Goal: Task Accomplishment & Management: Complete application form

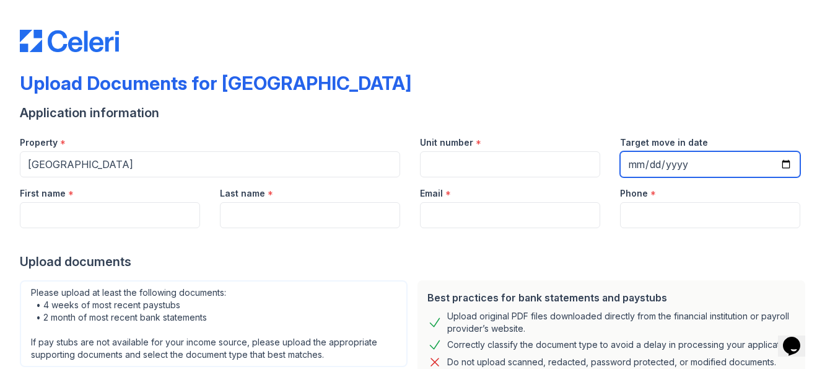
click at [777, 165] on input "Target move in date" at bounding box center [710, 164] width 180 height 26
type input "[DATE]"
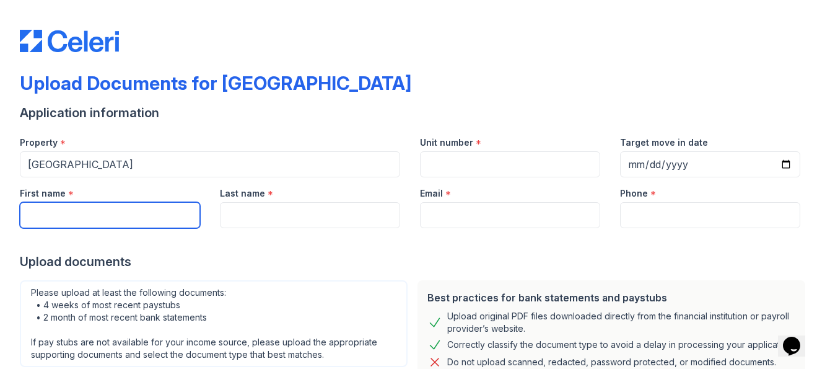
click at [50, 216] on input "First name" at bounding box center [110, 215] width 180 height 26
type input "[PERSON_NAME]"
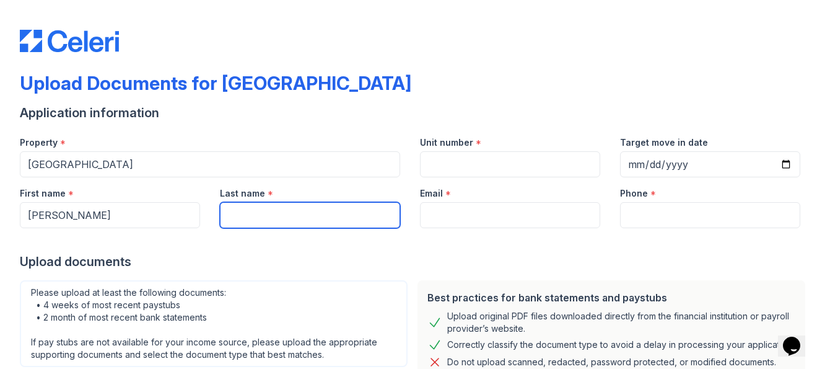
type input "[PERSON_NAME]"
type input "[EMAIL_ADDRESS][DOMAIN_NAME]"
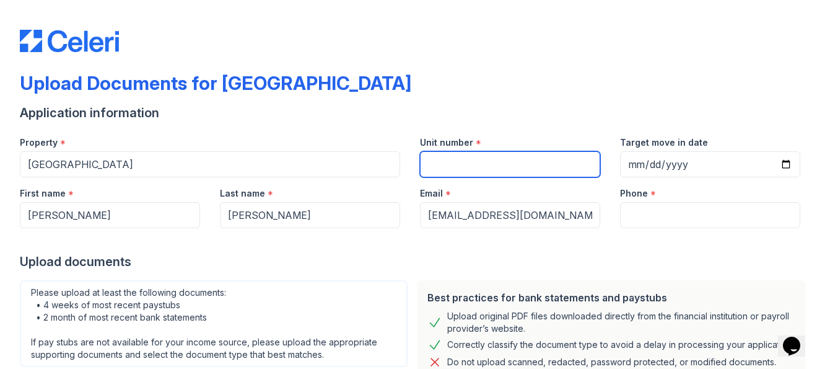
click at [463, 160] on input "Unit number" at bounding box center [510, 164] width 180 height 26
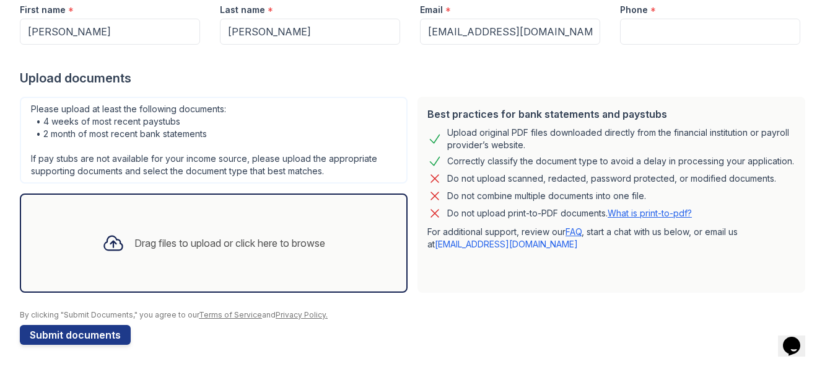
scroll to position [184, 0]
type input "N/A"
click at [105, 242] on icon at bounding box center [113, 242] width 18 height 14
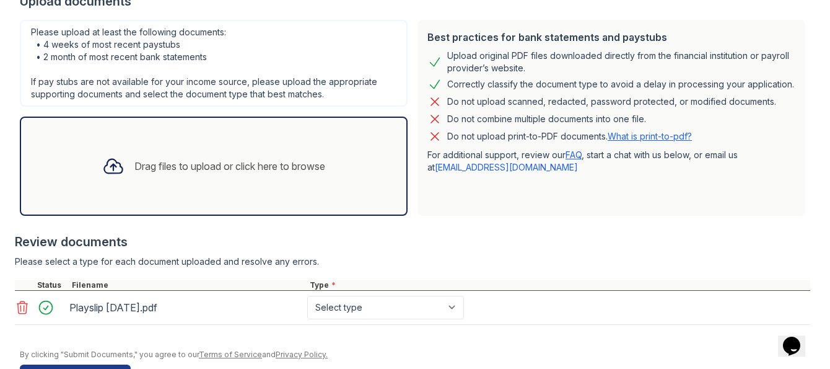
scroll to position [238, 0]
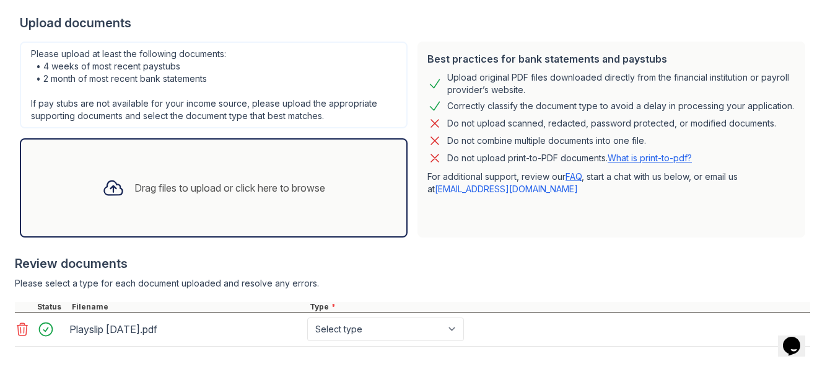
click at [122, 186] on div at bounding box center [113, 188] width 32 height 32
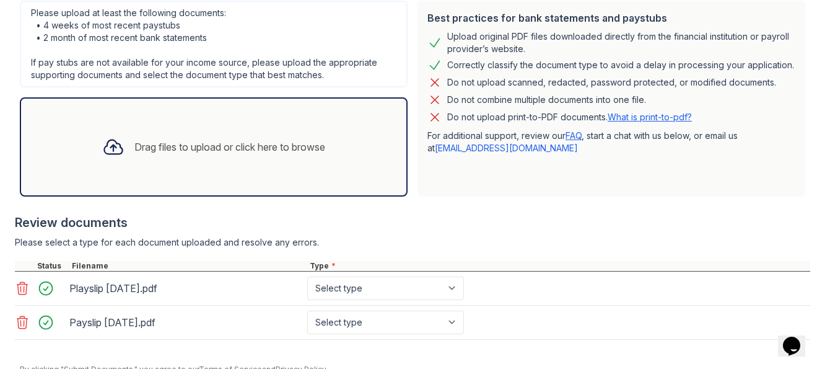
scroll to position [335, 0]
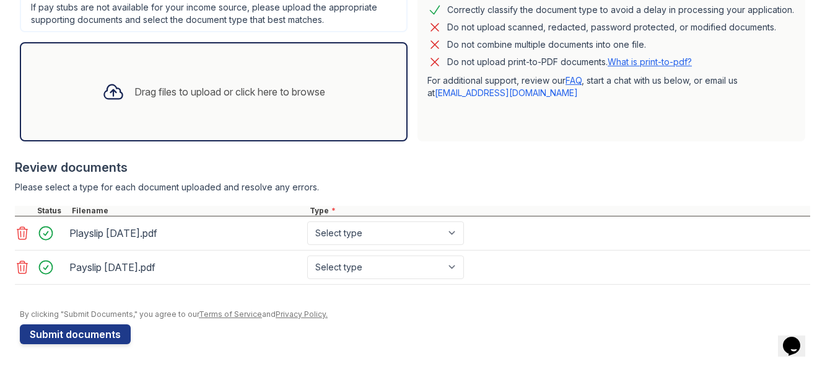
click at [107, 87] on icon at bounding box center [113, 92] width 22 height 22
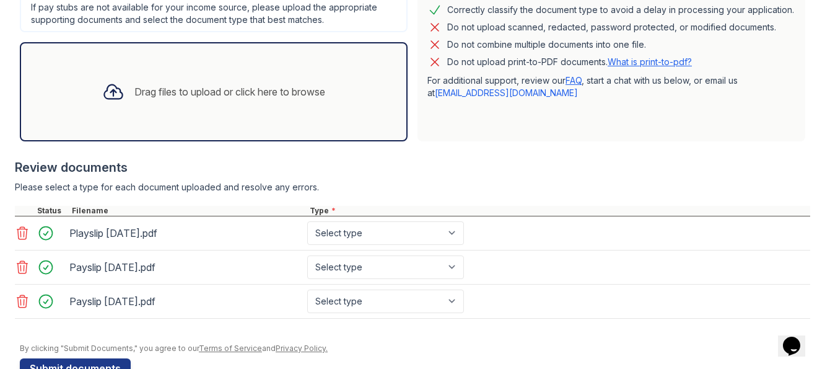
click at [138, 94] on div "Drag files to upload or click here to browse" at bounding box center [229, 91] width 191 height 15
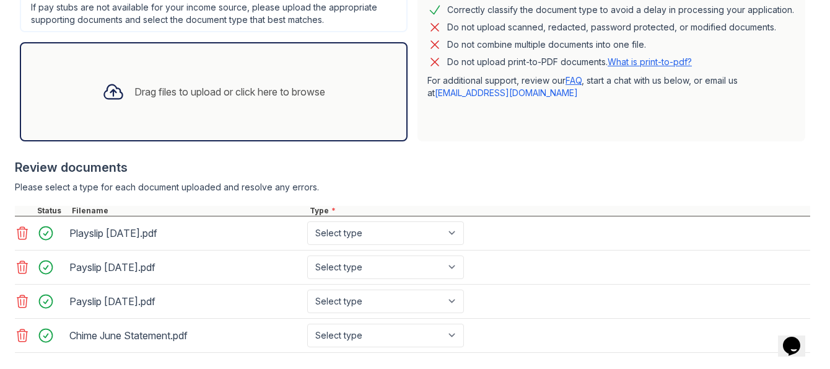
click at [103, 89] on icon at bounding box center [113, 92] width 22 height 22
click at [110, 94] on icon at bounding box center [113, 92] width 22 height 22
click at [102, 94] on icon at bounding box center [113, 92] width 22 height 22
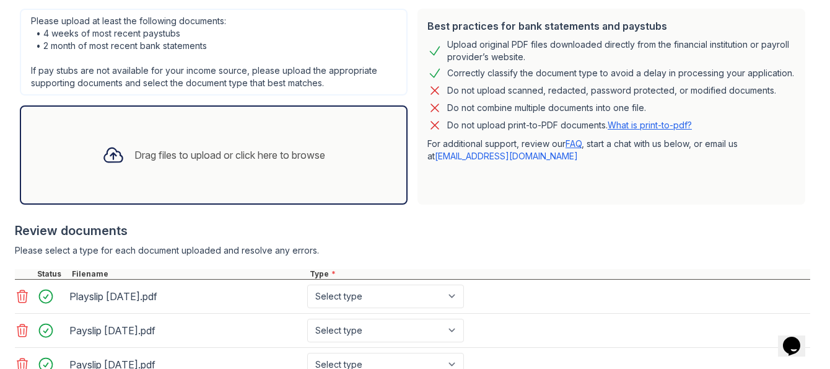
scroll to position [273, 0]
click at [107, 151] on icon at bounding box center [113, 154] width 18 height 14
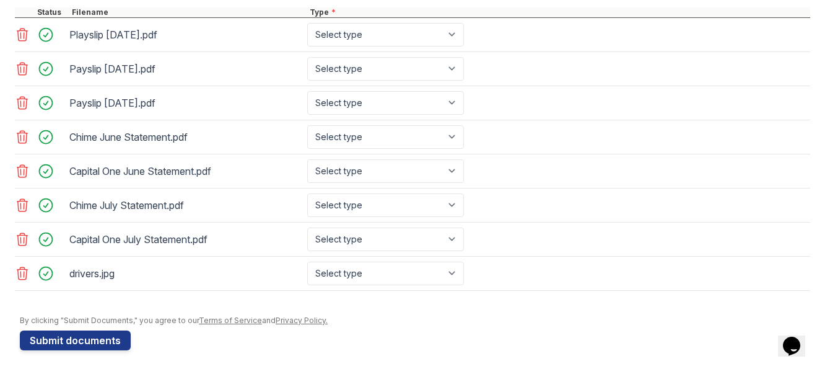
scroll to position [539, 0]
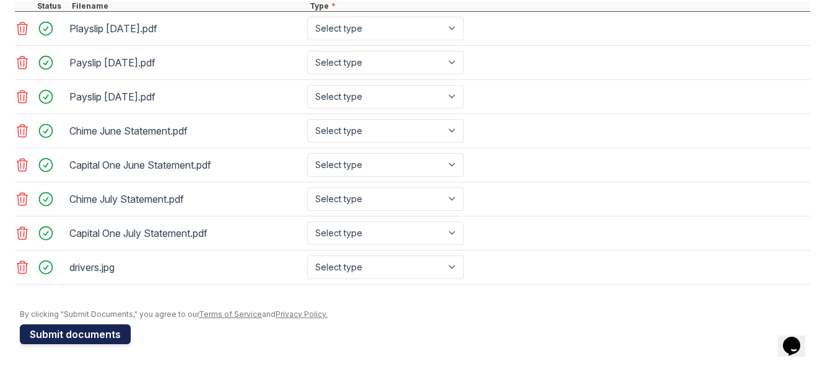
click at [80, 338] on button "Submit documents" at bounding box center [75, 334] width 111 height 20
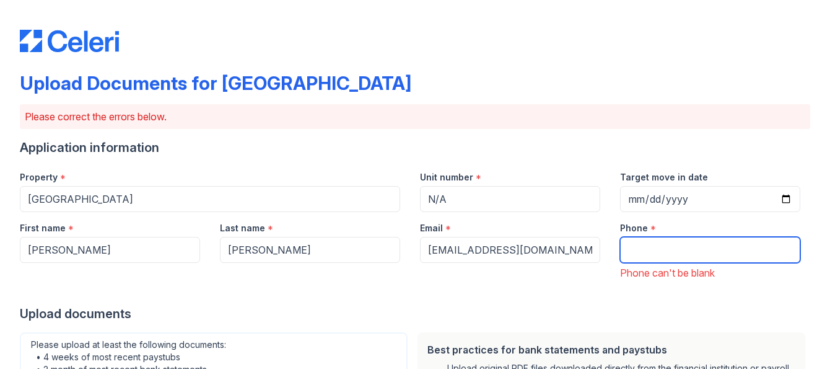
click at [680, 253] on input "Phone" at bounding box center [710, 250] width 180 height 26
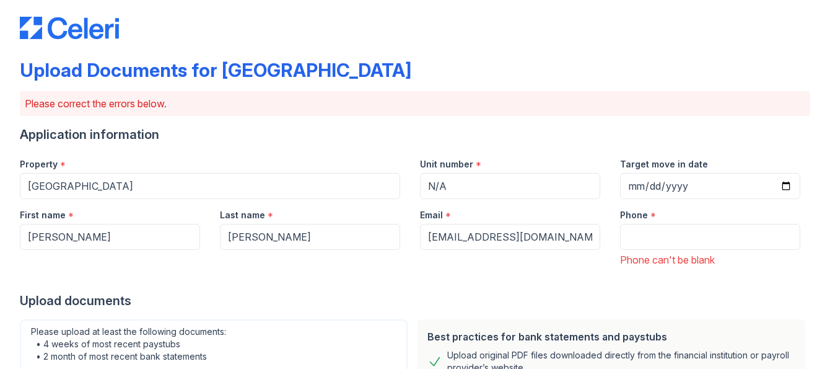
scroll to position [0, 0]
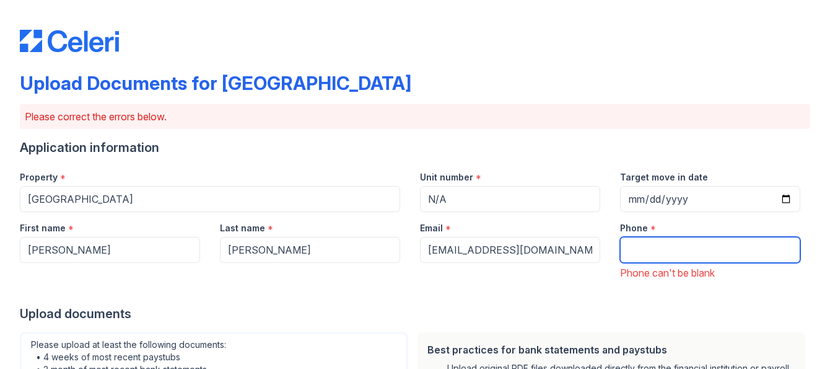
click at [677, 253] on input "Phone" at bounding box center [710, 250] width 180 height 26
type input "2408102049"
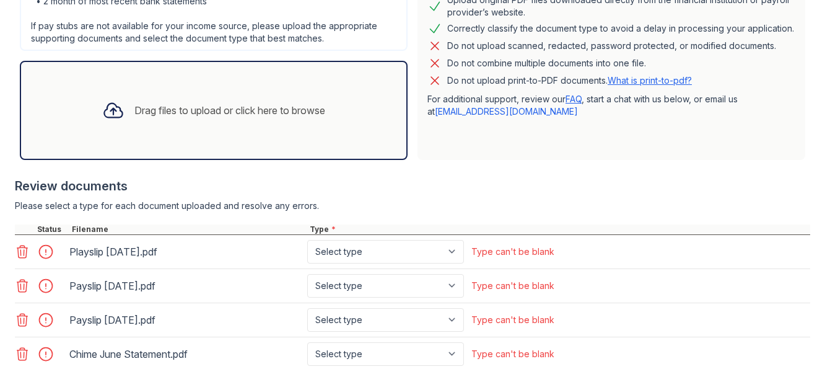
scroll to position [398, 0]
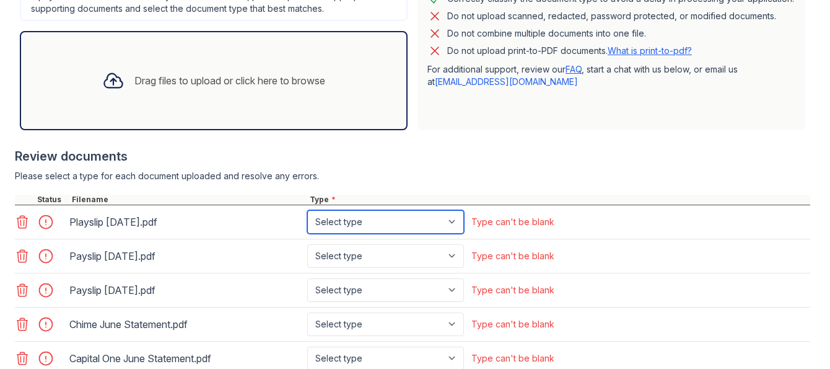
click at [460, 221] on select "Select type Paystub Bank Statement Offer Letter Tax Documents Benefit Award Let…" at bounding box center [385, 222] width 157 height 24
select select "paystub"
click at [307, 210] on select "Select type Paystub Bank Statement Offer Letter Tax Documents Benefit Award Let…" at bounding box center [385, 222] width 157 height 24
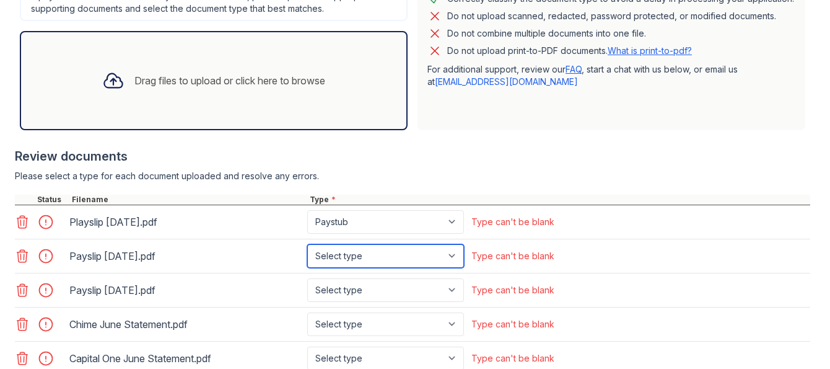
click at [458, 252] on select "Select type Paystub Bank Statement Offer Letter Tax Documents Benefit Award Let…" at bounding box center [385, 256] width 157 height 24
select select "paystub"
click at [307, 244] on select "Select type Paystub Bank Statement Offer Letter Tax Documents Benefit Award Let…" at bounding box center [385, 256] width 157 height 24
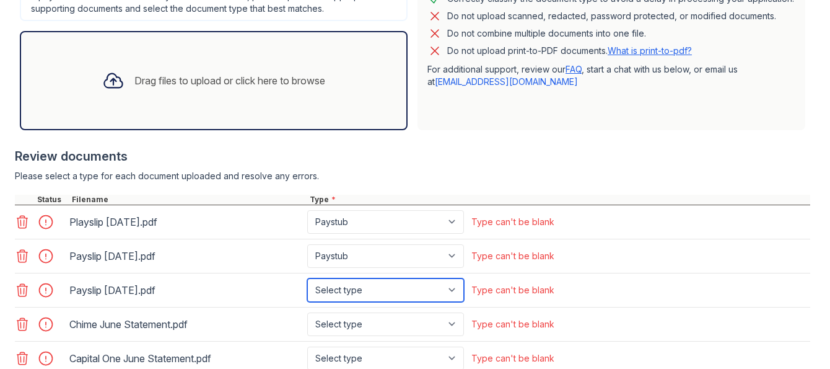
click at [455, 287] on select "Select type Paystub Bank Statement Offer Letter Tax Documents Benefit Award Let…" at bounding box center [385, 290] width 157 height 24
select select "paystub"
click at [307, 278] on select "Select type Paystub Bank Statement Offer Letter Tax Documents Benefit Award Let…" at bounding box center [385, 290] width 157 height 24
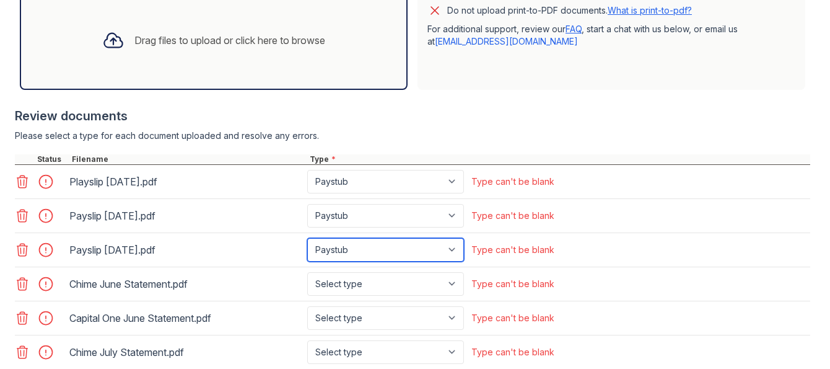
scroll to position [522, 0]
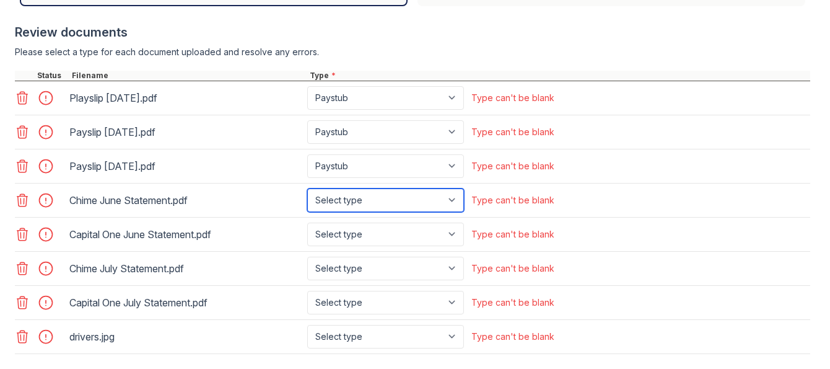
click at [456, 199] on select "Select type Paystub Bank Statement Offer Letter Tax Documents Benefit Award Let…" at bounding box center [385, 200] width 157 height 24
select select "bank_statement"
click at [307, 188] on select "Select type Paystub Bank Statement Offer Letter Tax Documents Benefit Award Let…" at bounding box center [385, 200] width 157 height 24
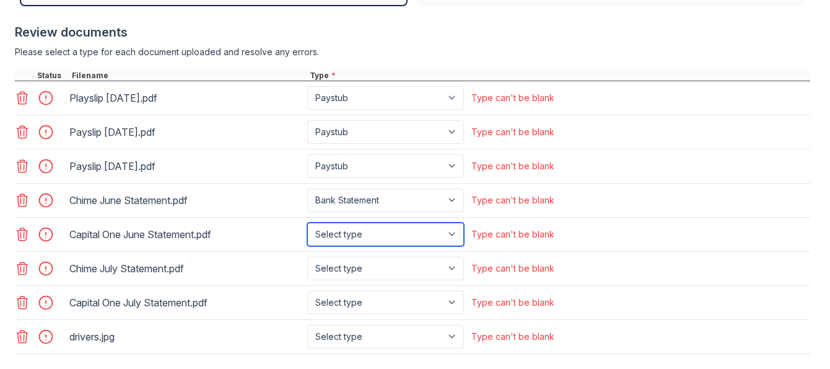
click at [458, 229] on select "Select type Paystub Bank Statement Offer Letter Tax Documents Benefit Award Let…" at bounding box center [385, 234] width 157 height 24
select select "bank_statement"
click at [307, 222] on select "Select type Paystub Bank Statement Offer Letter Tax Documents Benefit Award Let…" at bounding box center [385, 234] width 157 height 24
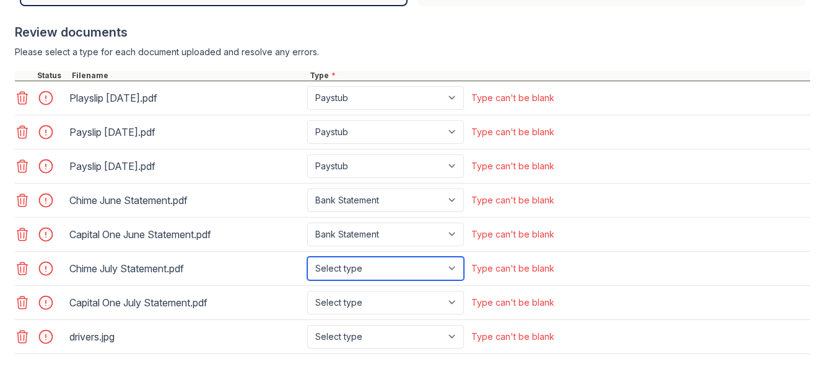
click at [457, 263] on select "Select type Paystub Bank Statement Offer Letter Tax Documents Benefit Award Let…" at bounding box center [385, 268] width 157 height 24
select select "bank_statement"
click at [307, 256] on select "Select type Paystub Bank Statement Offer Letter Tax Documents Benefit Award Let…" at bounding box center [385, 268] width 157 height 24
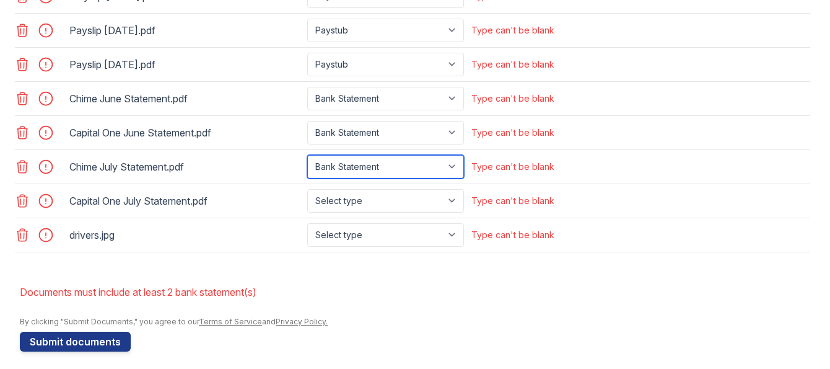
scroll to position [631, 0]
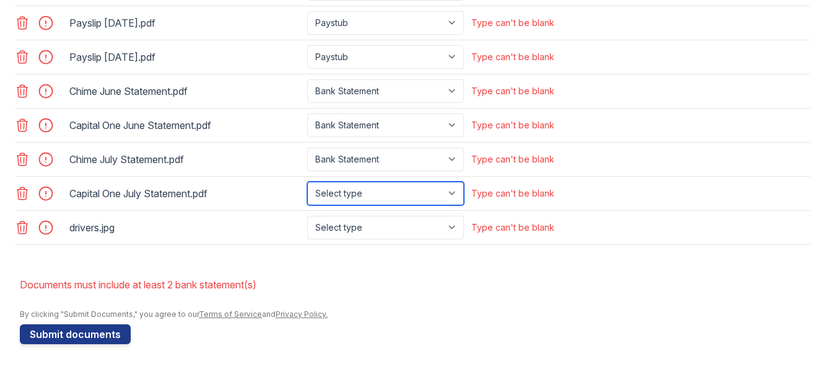
click at [453, 201] on select "Select type Paystub Bank Statement Offer Letter Tax Documents Benefit Award Let…" at bounding box center [385, 194] width 157 height 24
select select "bank_statement"
click at [307, 182] on select "Select type Paystub Bank Statement Offer Letter Tax Documents Benefit Award Let…" at bounding box center [385, 194] width 157 height 24
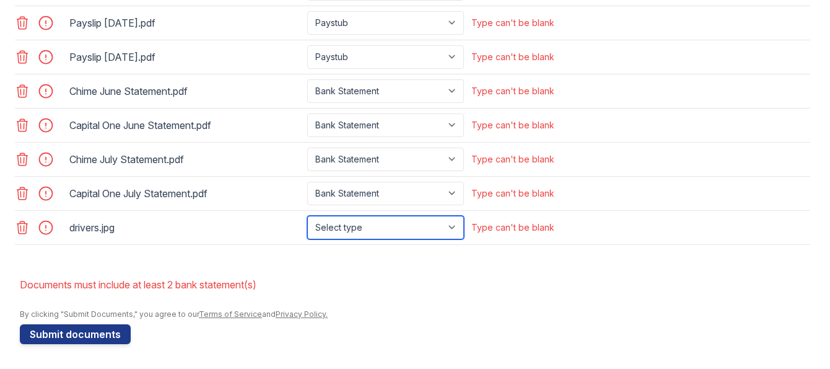
click at [457, 225] on select "Select type Paystub Bank Statement Offer Letter Tax Documents Benefit Award Let…" at bounding box center [385, 228] width 157 height 24
select select "other"
click at [307, 216] on select "Select type Paystub Bank Statement Offer Letter Tax Documents Benefit Award Let…" at bounding box center [385, 228] width 157 height 24
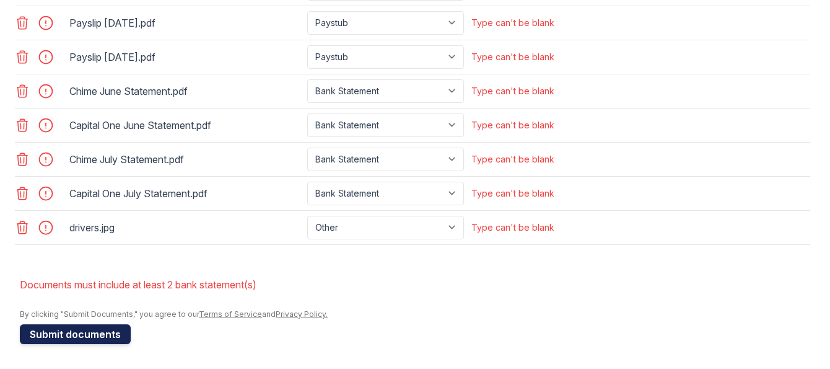
click at [59, 336] on button "Submit documents" at bounding box center [75, 334] width 111 height 20
